Goal: Navigation & Orientation: Understand site structure

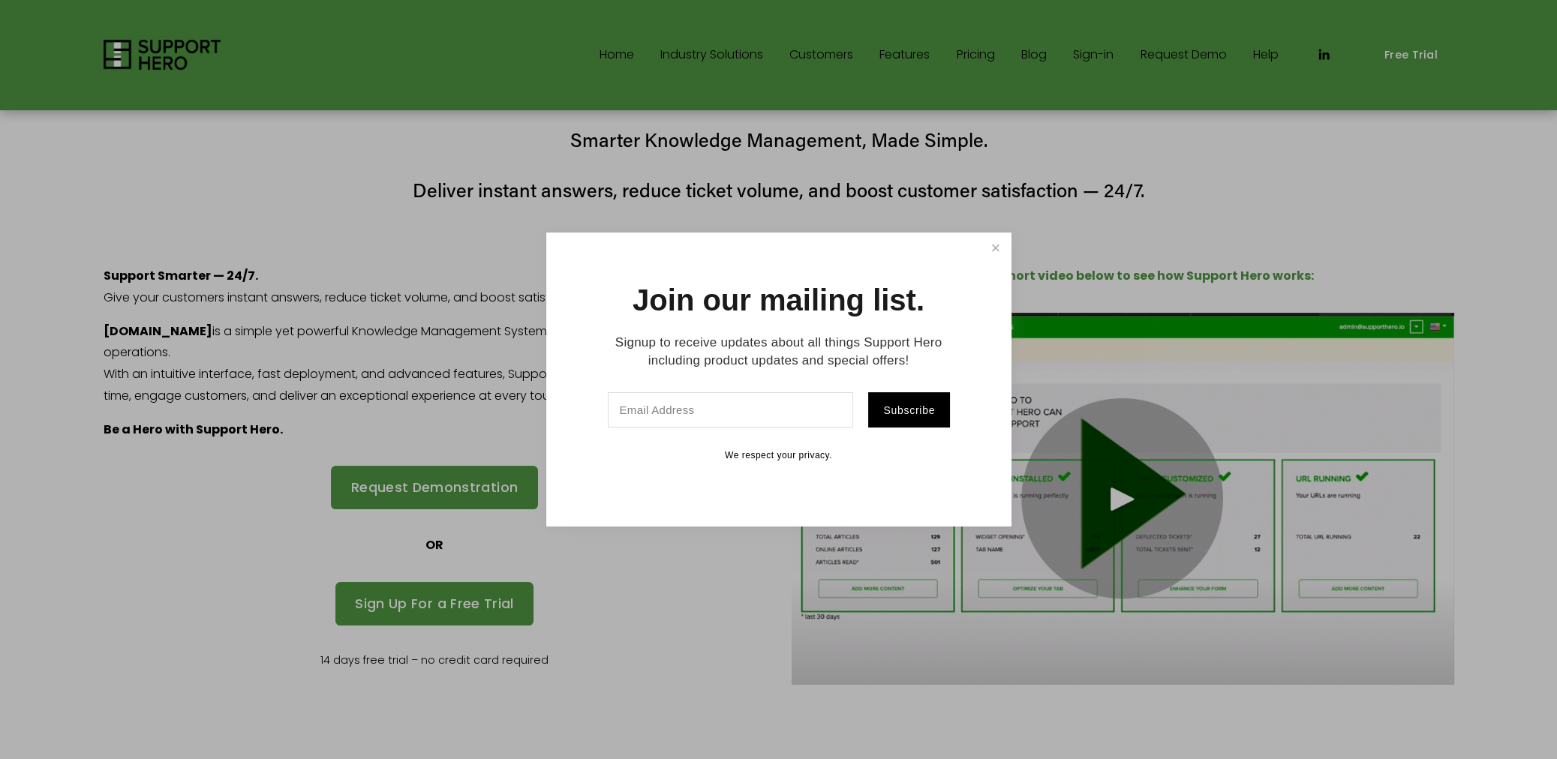
drag, startPoint x: 989, startPoint y: 252, endPoint x: 901, endPoint y: 52, distance: 218.7
click at [987, 249] on link "Close" at bounding box center [995, 248] width 26 height 26
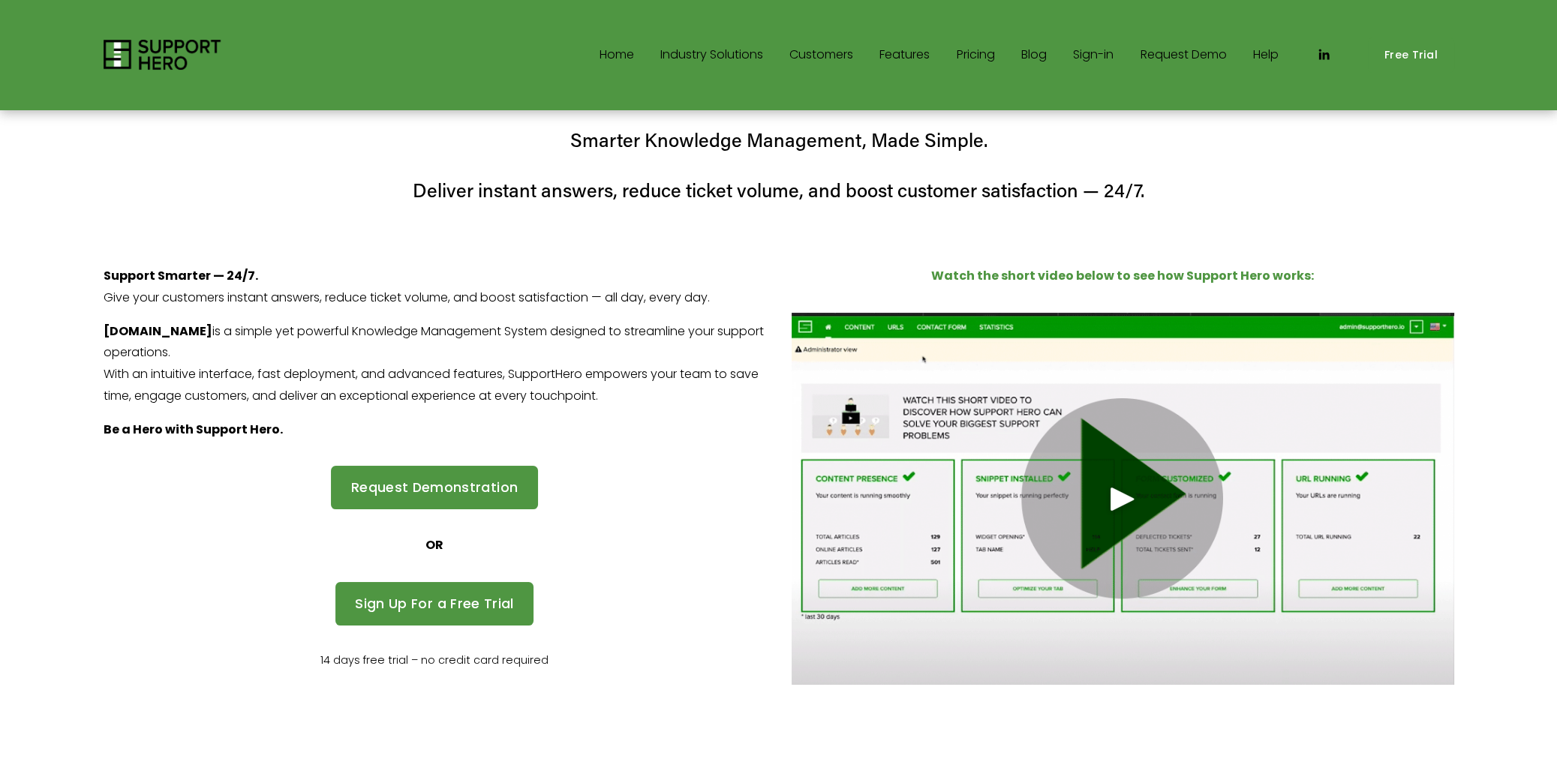
click at [906, 59] on link "Features" at bounding box center [904, 55] width 50 height 24
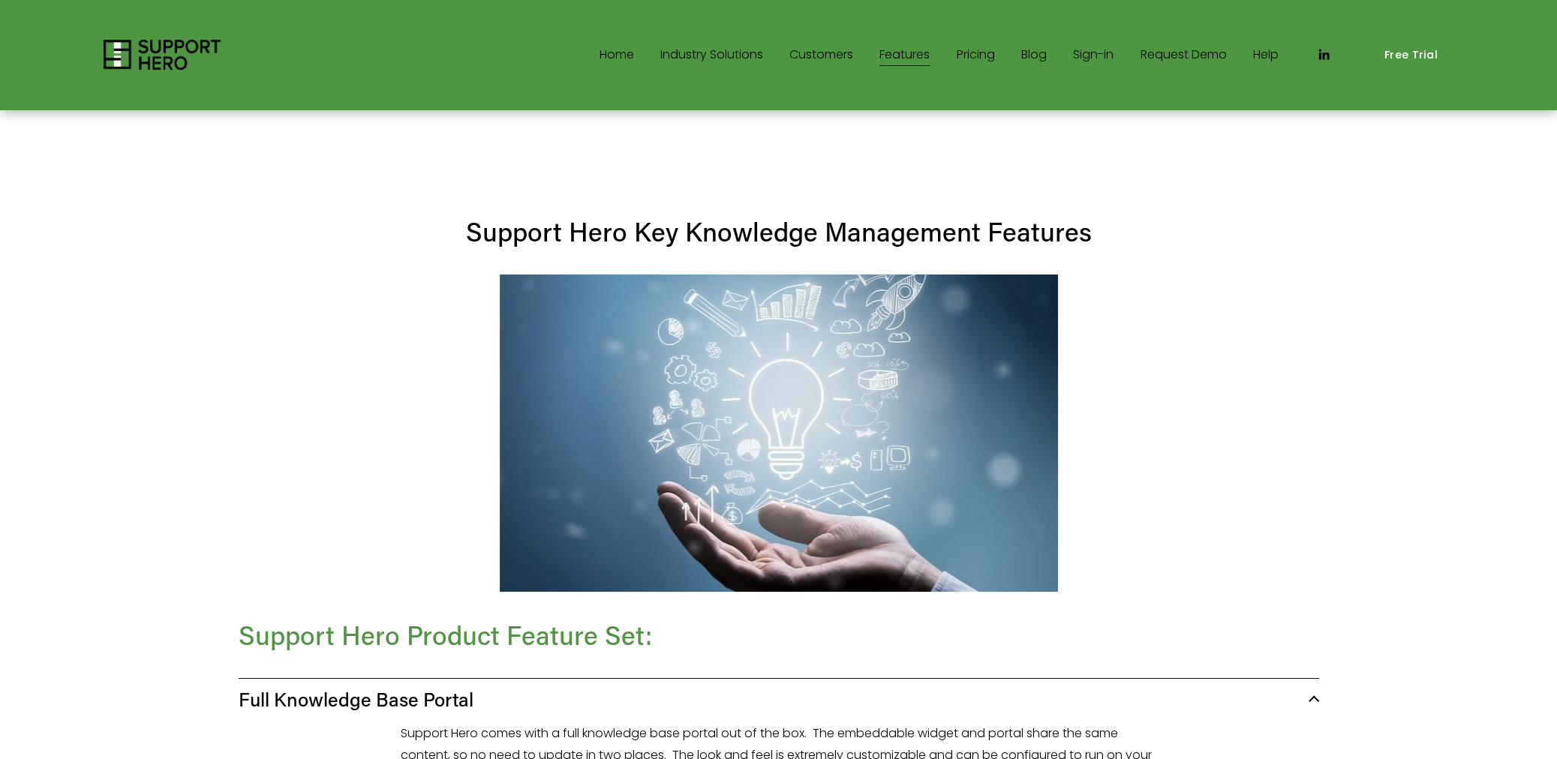
click at [976, 56] on link "Pricing" at bounding box center [976, 55] width 38 height 24
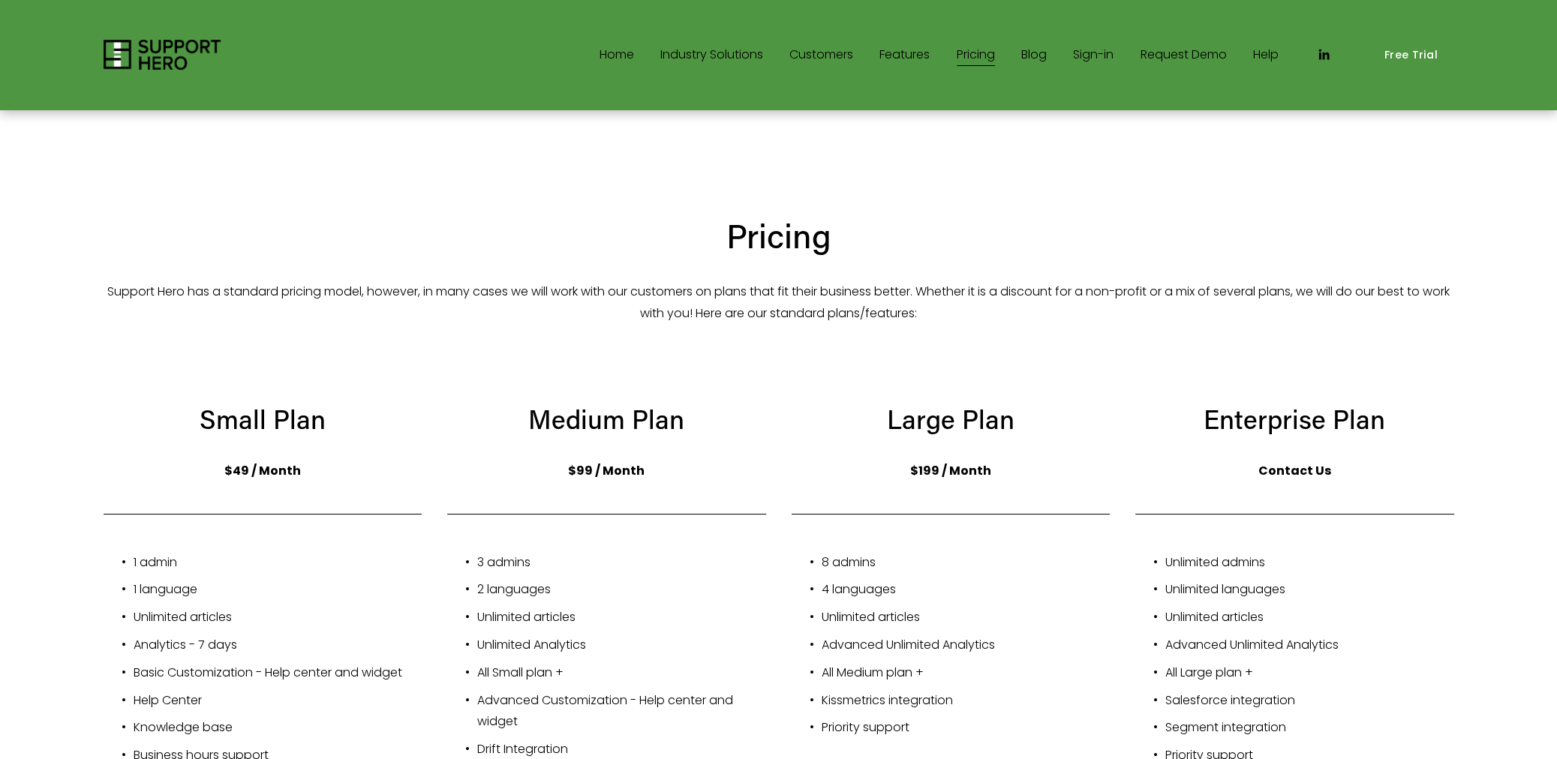
click at [805, 53] on link "Customers" at bounding box center [821, 55] width 64 height 24
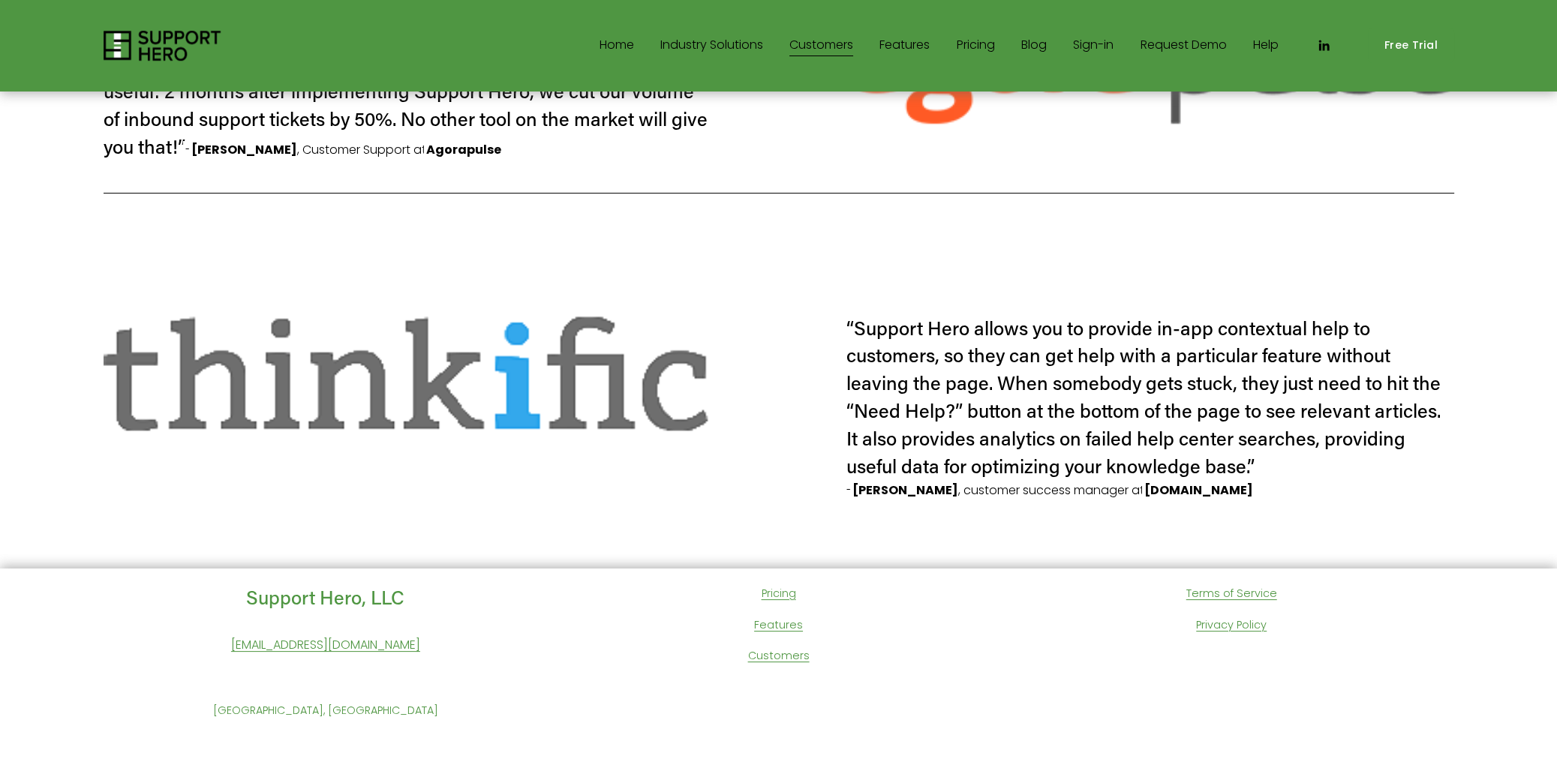
scroll to position [684, 0]
